Goal: Task Accomplishment & Management: Use online tool/utility

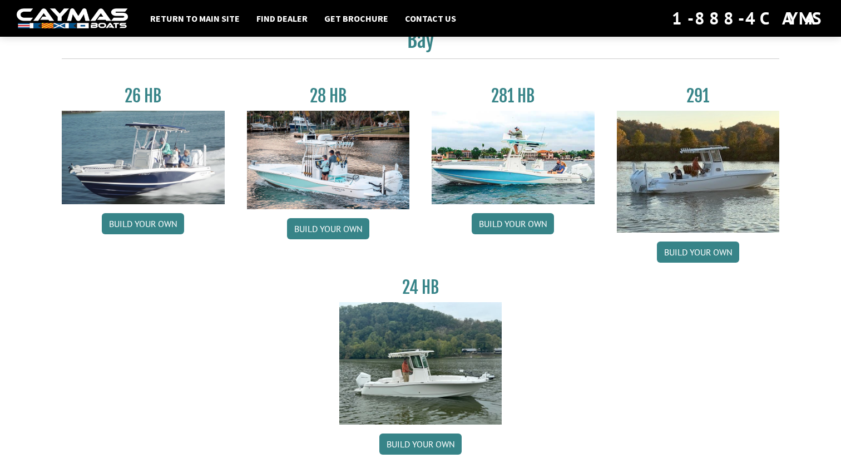
scroll to position [49, 0]
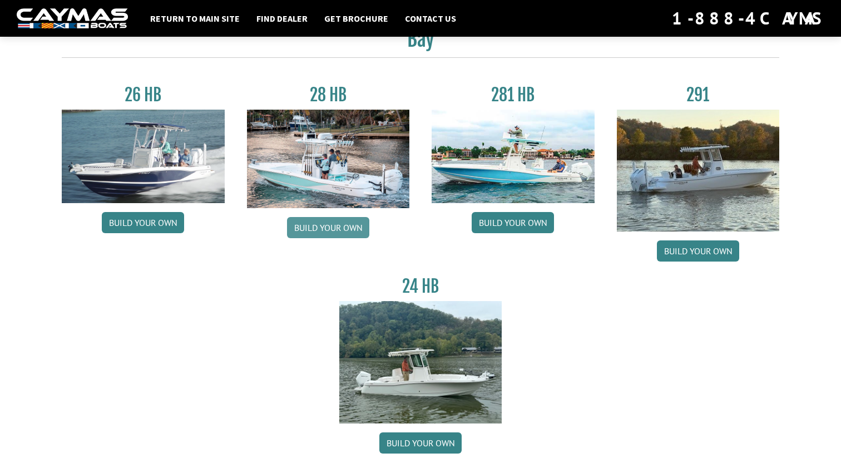
click at [348, 229] on link "Build your own" at bounding box center [328, 227] width 82 height 21
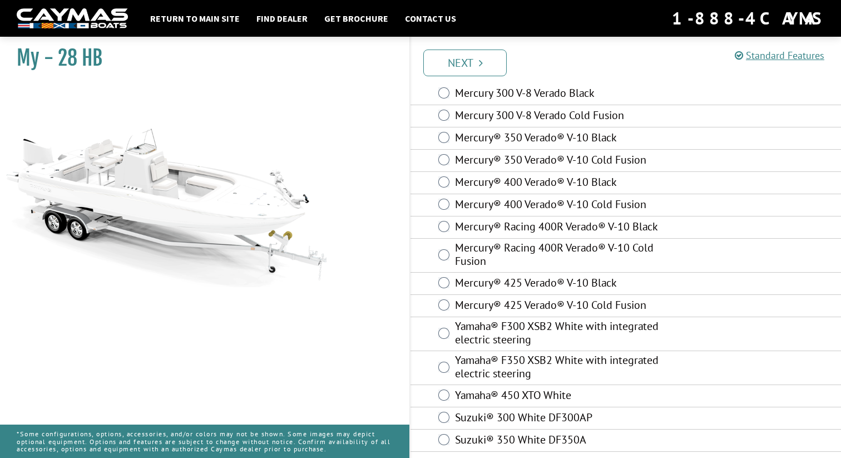
scroll to position [55, 0]
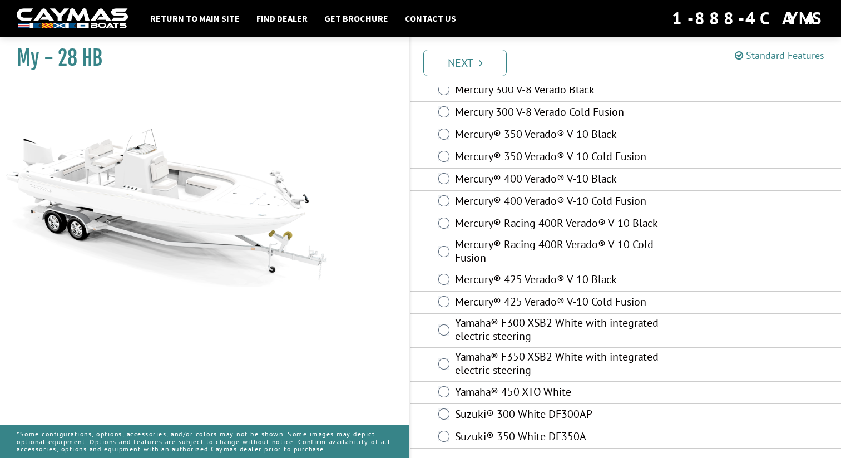
click at [553, 308] on label "Mercury® 425 Verado® V-10 Cold Fusion" at bounding box center [571, 303] width 232 height 16
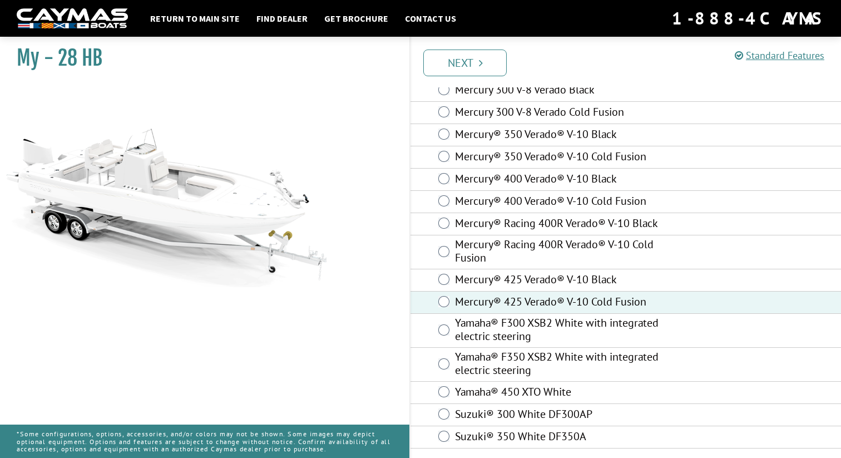
scroll to position [0, 0]
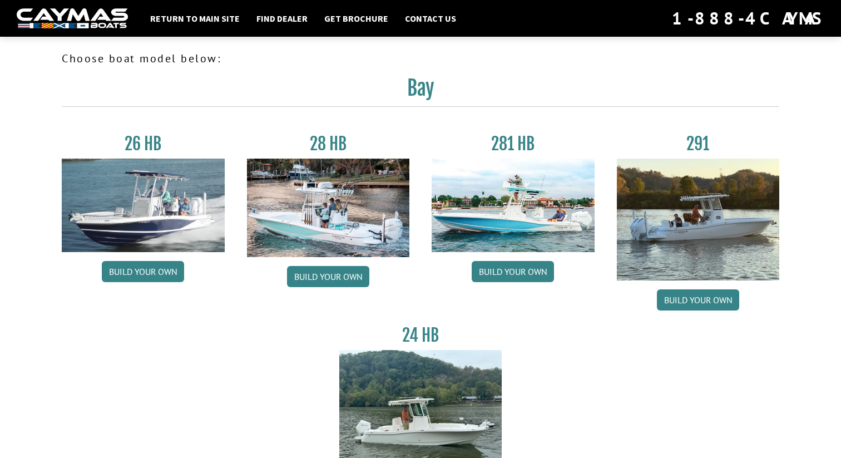
scroll to position [49, 0]
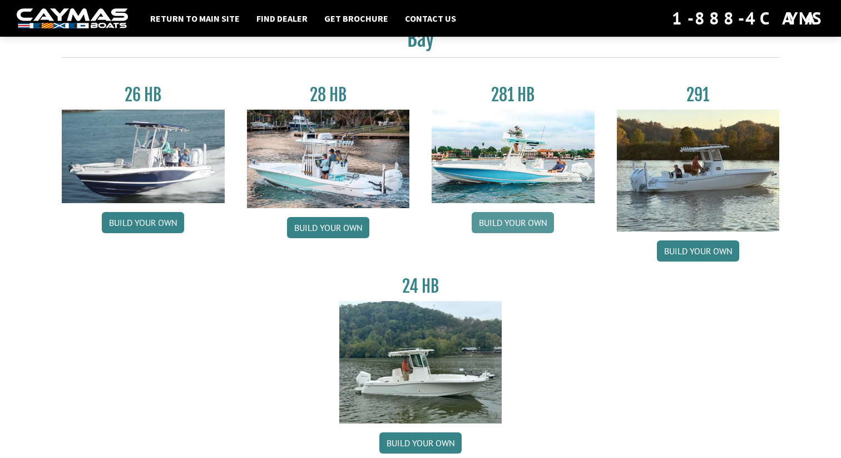
click at [521, 216] on link "Build your own" at bounding box center [513, 222] width 82 height 21
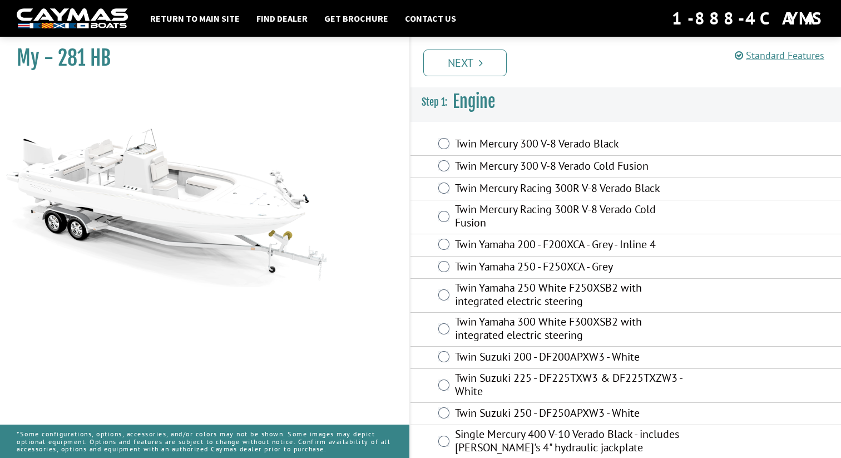
click at [521, 172] on label "Twin Mercury 300 V-8 Verado Cold Fusion" at bounding box center [571, 167] width 232 height 16
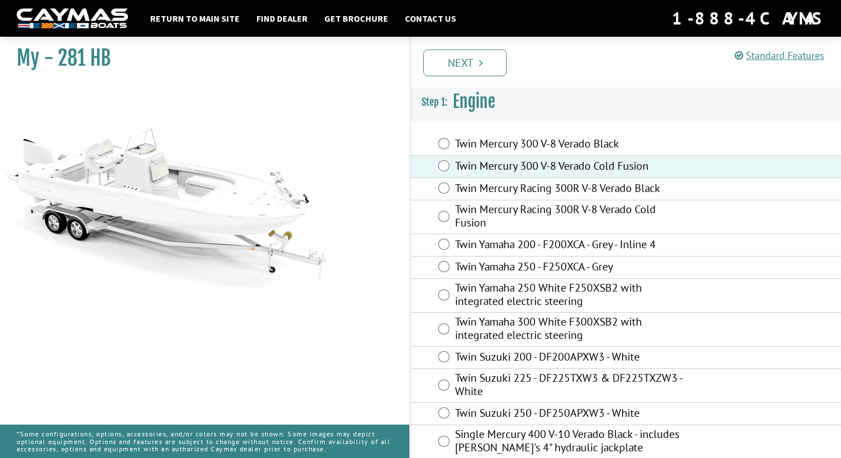
click at [520, 159] on label "Twin Mercury 300 V-8 Verado Cold Fusion" at bounding box center [571, 167] width 232 height 16
click at [520, 140] on label "Twin Mercury 300 V-8 Verado Black" at bounding box center [571, 145] width 232 height 16
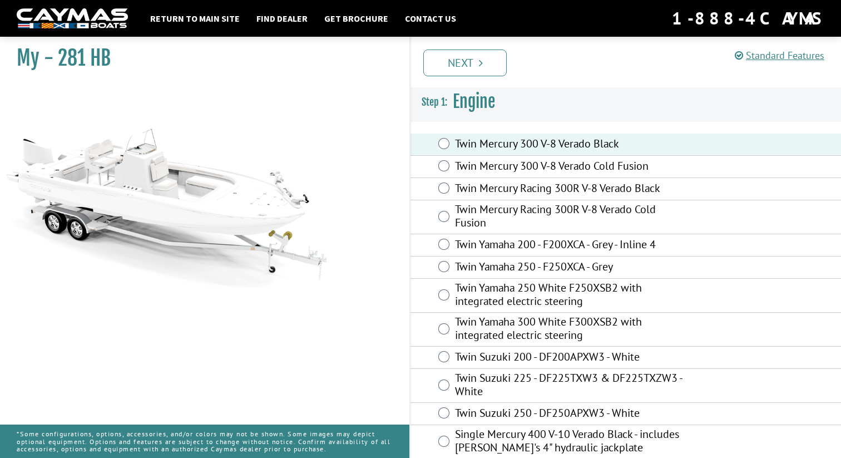
click at [507, 185] on label "Twin Mercury Racing 300R V-8 Verado Black" at bounding box center [571, 189] width 232 height 16
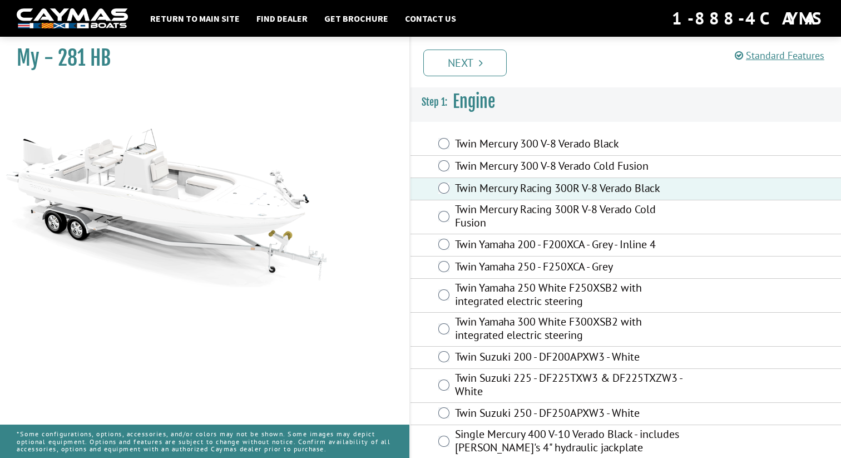
click at [505, 210] on label "Twin Mercury Racing 300R V-8 Verado Cold Fusion" at bounding box center [571, 217] width 232 height 29
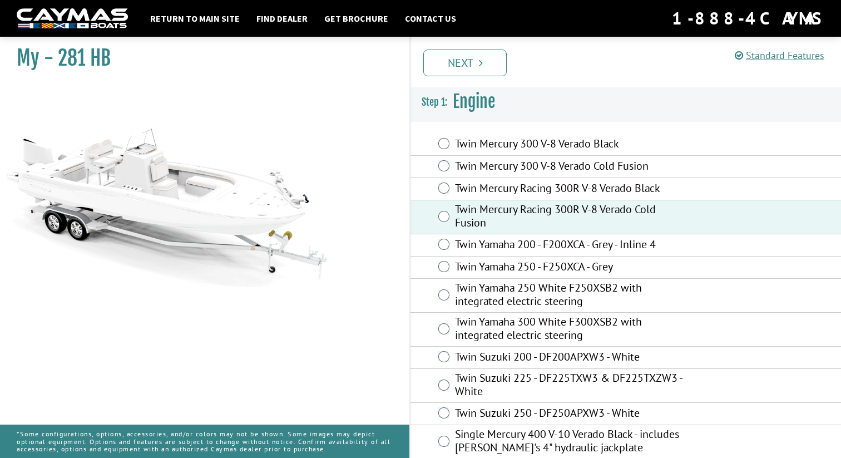
click at [514, 189] on label "Twin Mercury Racing 300R V-8 Verado Black" at bounding box center [571, 189] width 232 height 16
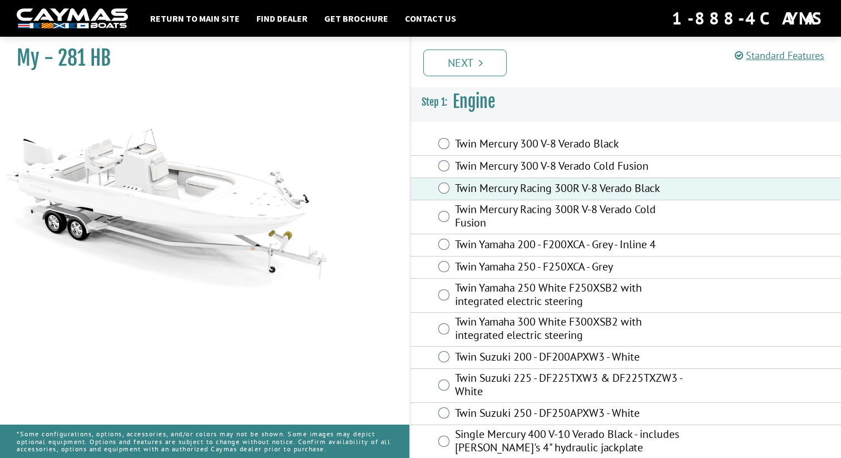
click at [528, 139] on label "Twin Mercury 300 V-8 Verado Black" at bounding box center [571, 145] width 232 height 16
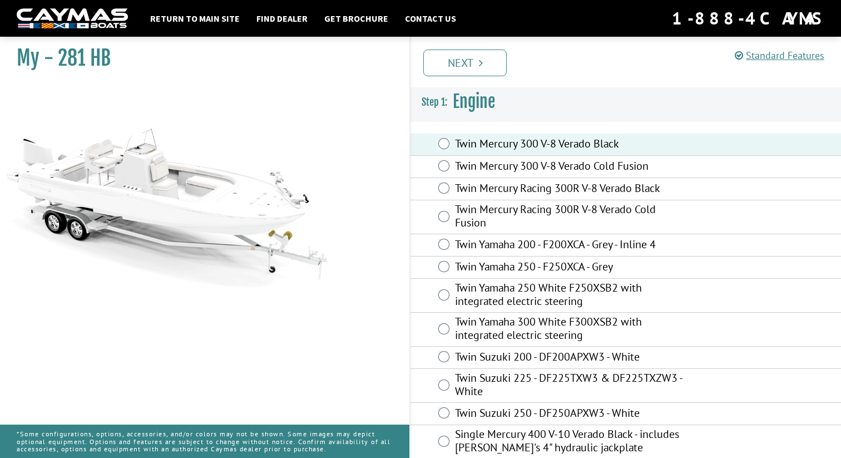
click at [486, 163] on label "Twin Mercury 300 V-8 Verado Cold Fusion" at bounding box center [571, 167] width 232 height 16
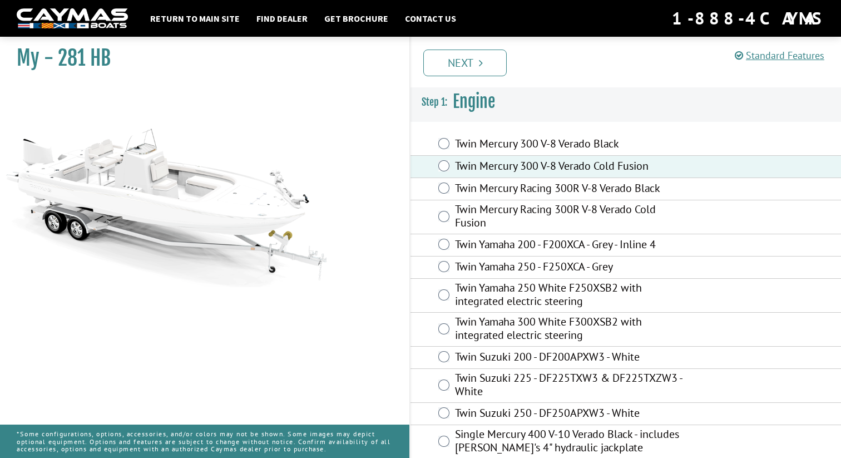
click at [484, 76] on div "Prev Next" at bounding box center [626, 62] width 432 height 51
click at [482, 72] on link "Next" at bounding box center [465, 63] width 83 height 27
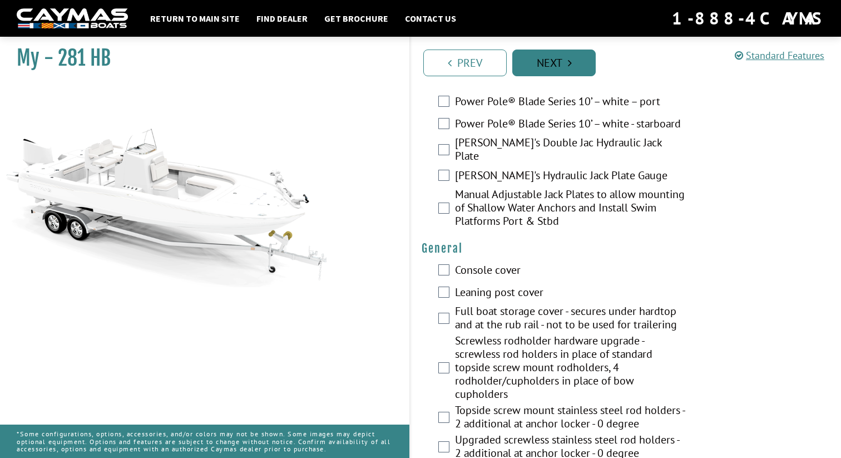
click at [558, 54] on link "Next" at bounding box center [554, 63] width 83 height 27
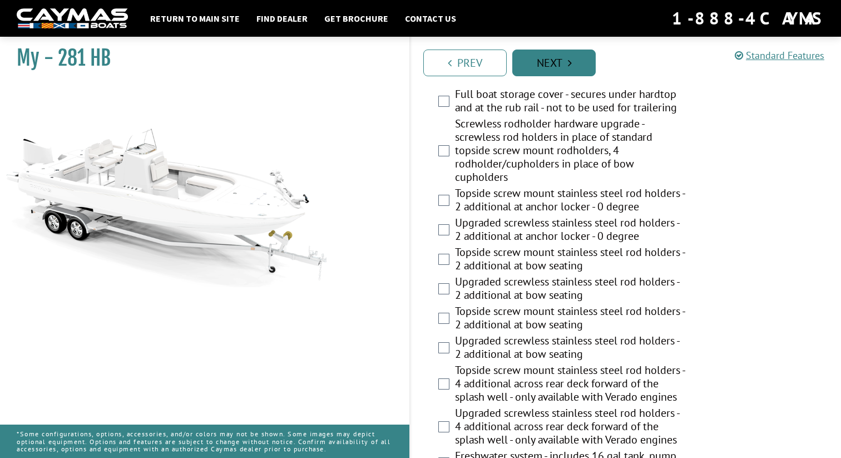
click at [555, 63] on link "Next" at bounding box center [554, 63] width 83 height 27
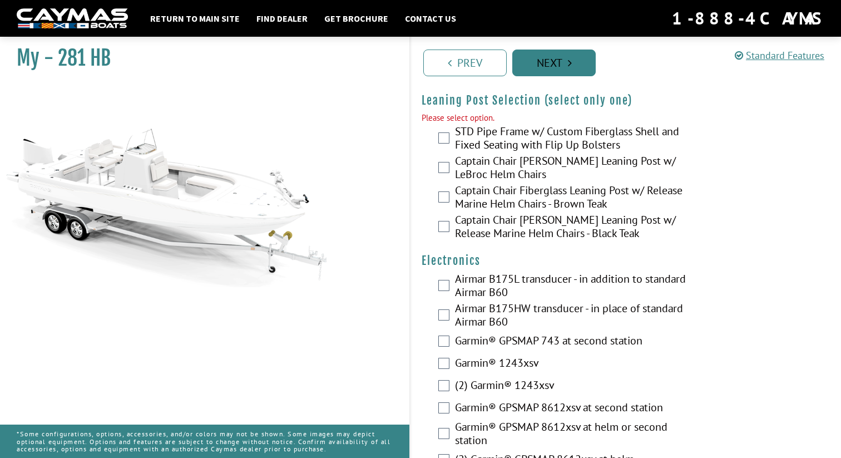
scroll to position [2998, 0]
click at [519, 122] on div "Please select option." at bounding box center [626, 117] width 409 height 13
click at [516, 143] on label "STD Pipe Frame w/ Custom Fiberglass Shell and Fixed Seating with Flip Up Bolste…" at bounding box center [571, 138] width 232 height 29
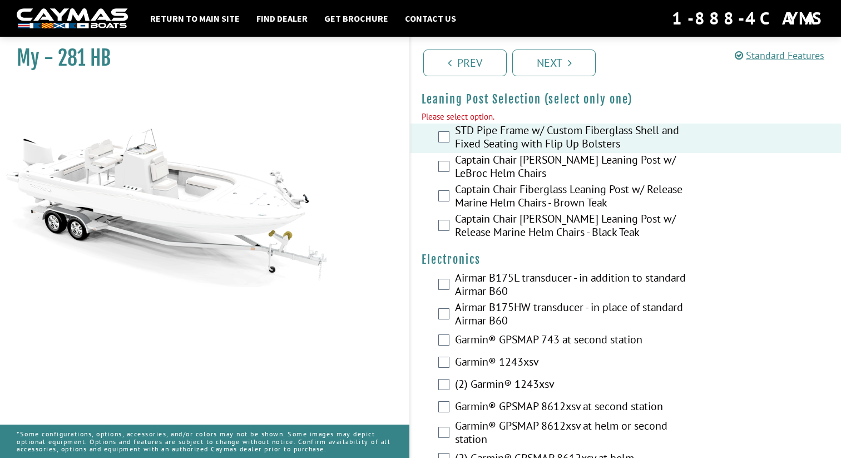
click at [514, 183] on label "Captain Chair Fiberglass Leaning Post w/ Release Marine Helm Chairs - Brown Teak" at bounding box center [571, 197] width 232 height 29
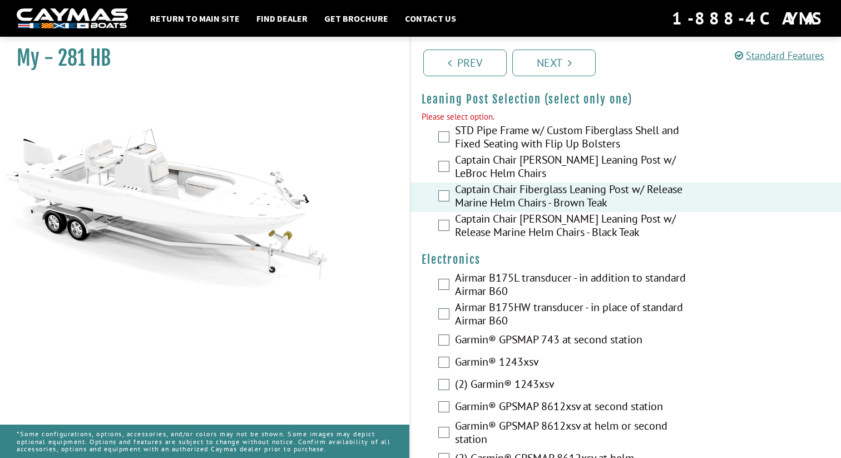
click at [580, 76] on div "Prev Next" at bounding box center [626, 62] width 432 height 51
click at [574, 72] on link "Next" at bounding box center [554, 63] width 83 height 27
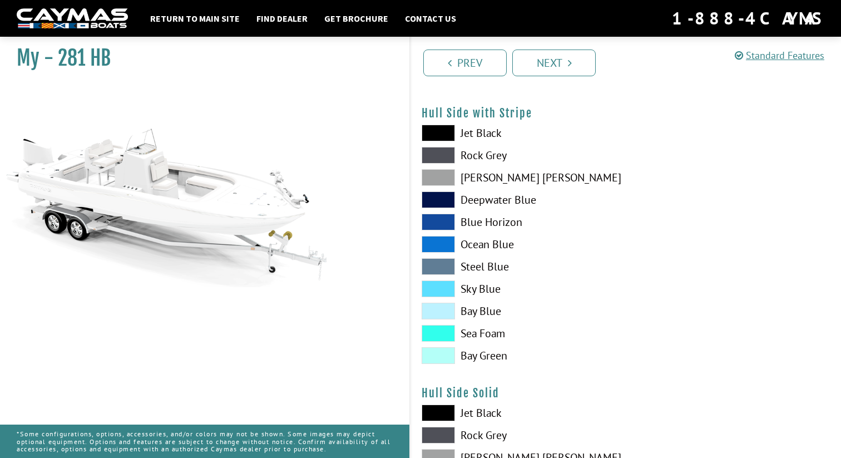
click at [476, 249] on div "Jet Black Rock Grey Dove Gray Deepwater Blue Blue Horizon Ocean Blue" at bounding box center [518, 247] width 215 height 245
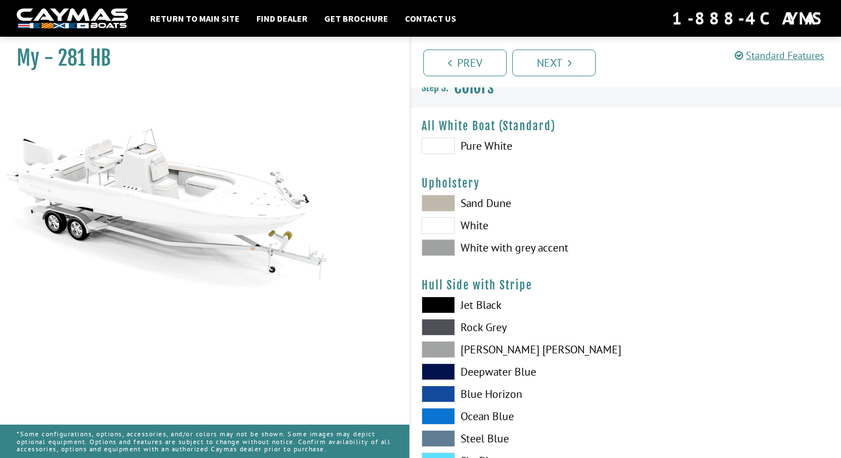
scroll to position [2, 0]
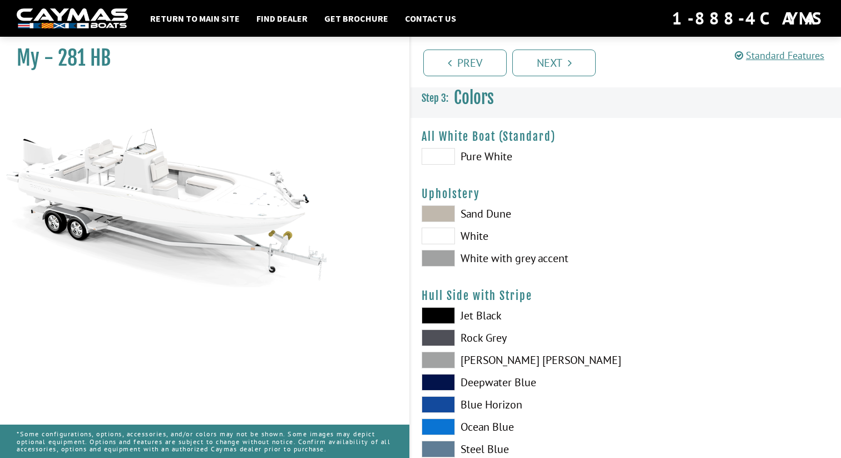
click at [470, 232] on label "White" at bounding box center [518, 236] width 193 height 17
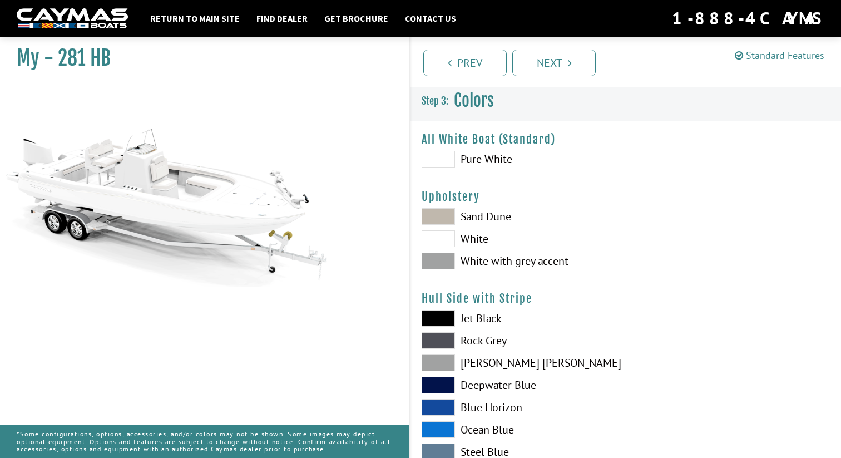
click at [447, 264] on span at bounding box center [438, 261] width 33 height 17
click at [446, 322] on span at bounding box center [438, 318] width 33 height 17
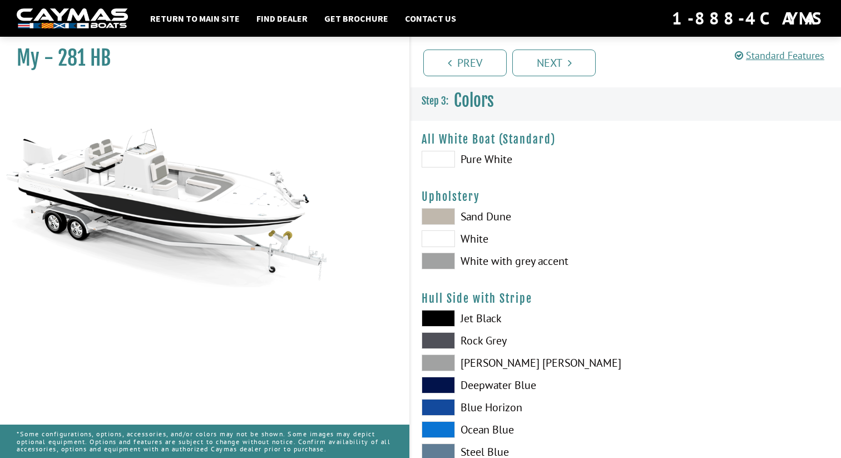
scroll to position [85, 0]
